Goal: Navigation & Orientation: Find specific page/section

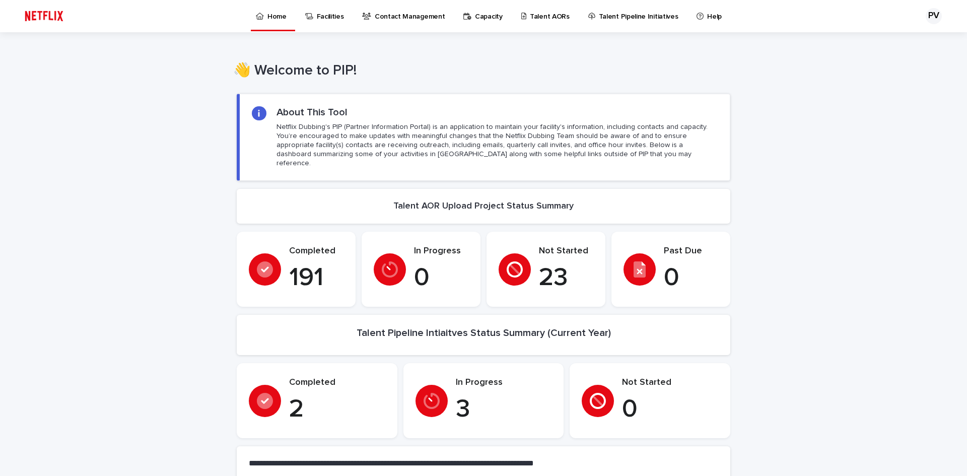
click at [542, 12] on p "Talent AORs" at bounding box center [550, 10] width 40 height 21
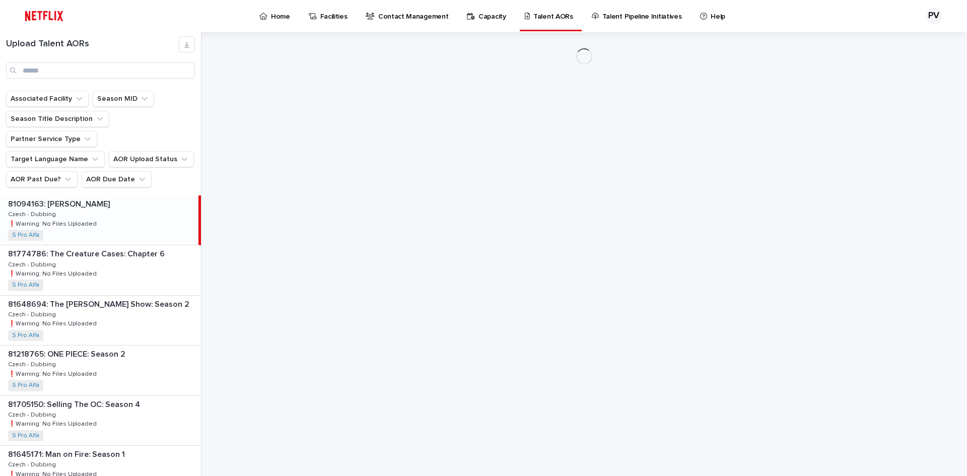
click at [272, 11] on p "Home" at bounding box center [280, 10] width 19 height 21
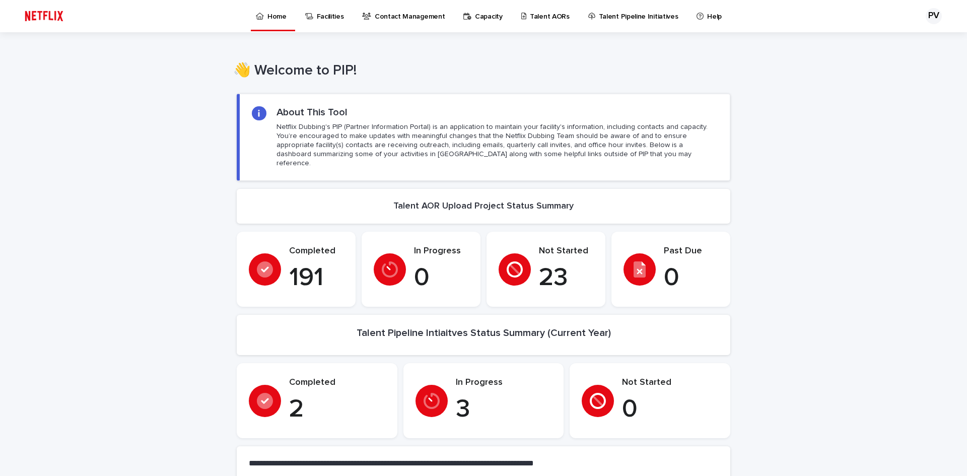
click at [619, 15] on p "Talent Pipeline Initiatives" at bounding box center [639, 10] width 80 height 21
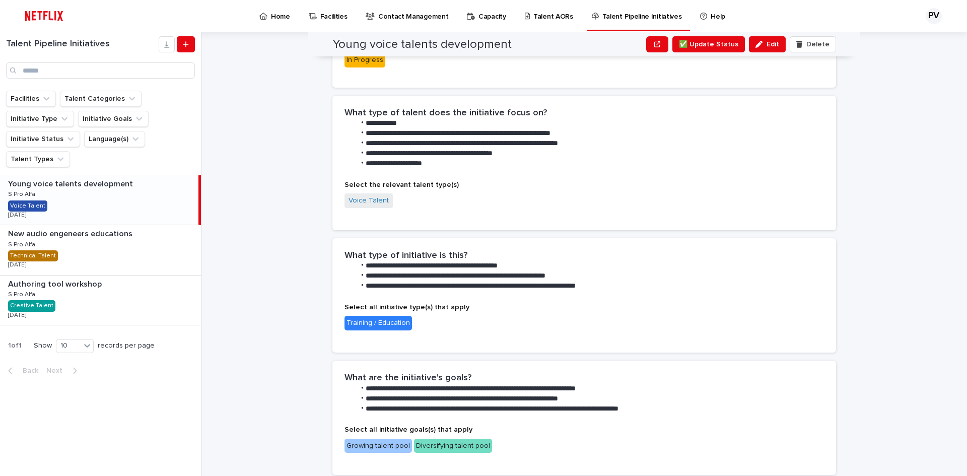
scroll to position [554, 0]
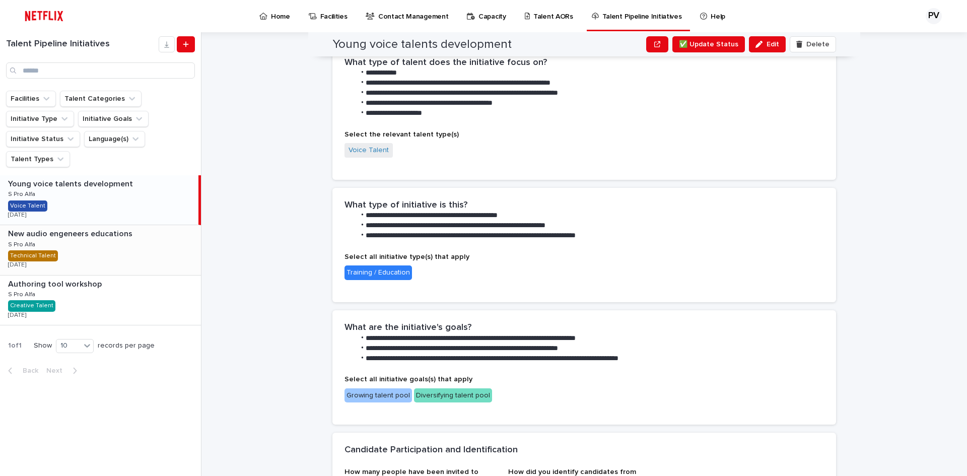
click at [71, 258] on div "New audio engeneers educations New audio engeneers educations S Pro Alfa S Pro …" at bounding box center [100, 249] width 201 height 49
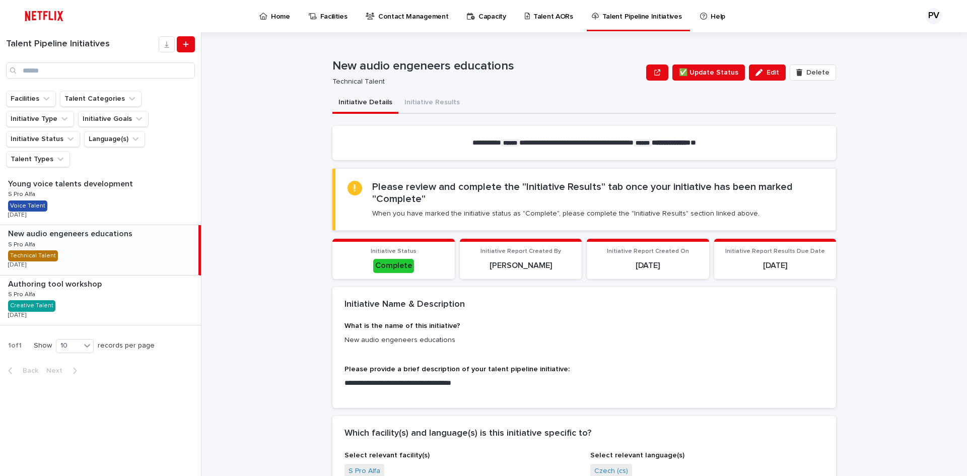
click at [280, 14] on p "Home" at bounding box center [280, 10] width 19 height 21
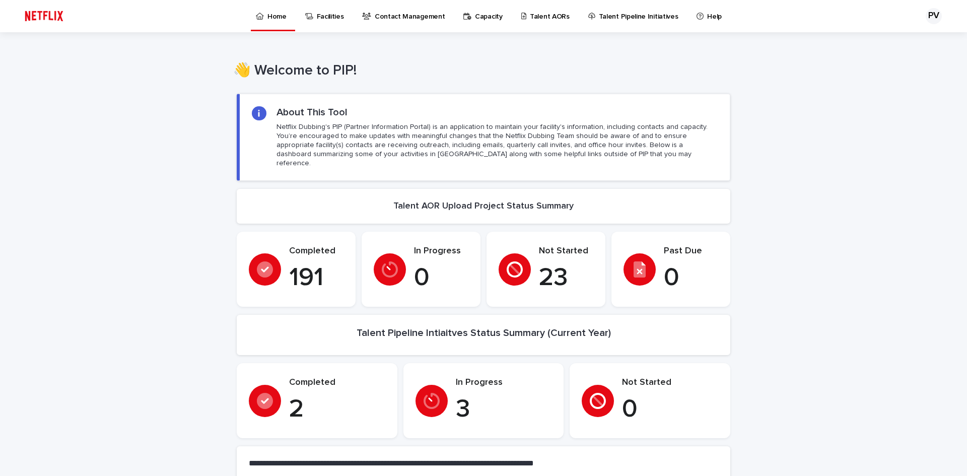
click at [530, 16] on p "Talent AORs" at bounding box center [550, 10] width 40 height 21
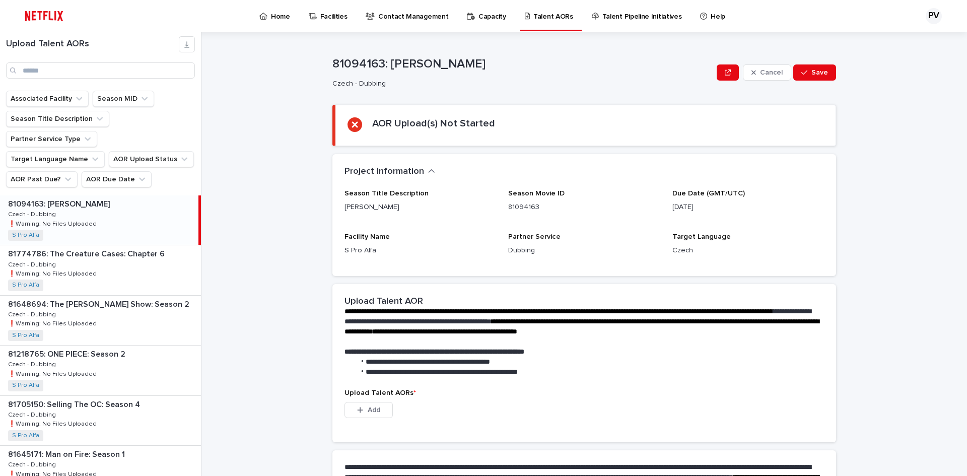
click at [271, 13] on p "Home" at bounding box center [280, 10] width 19 height 21
